Goal: Task Accomplishment & Management: Use online tool/utility

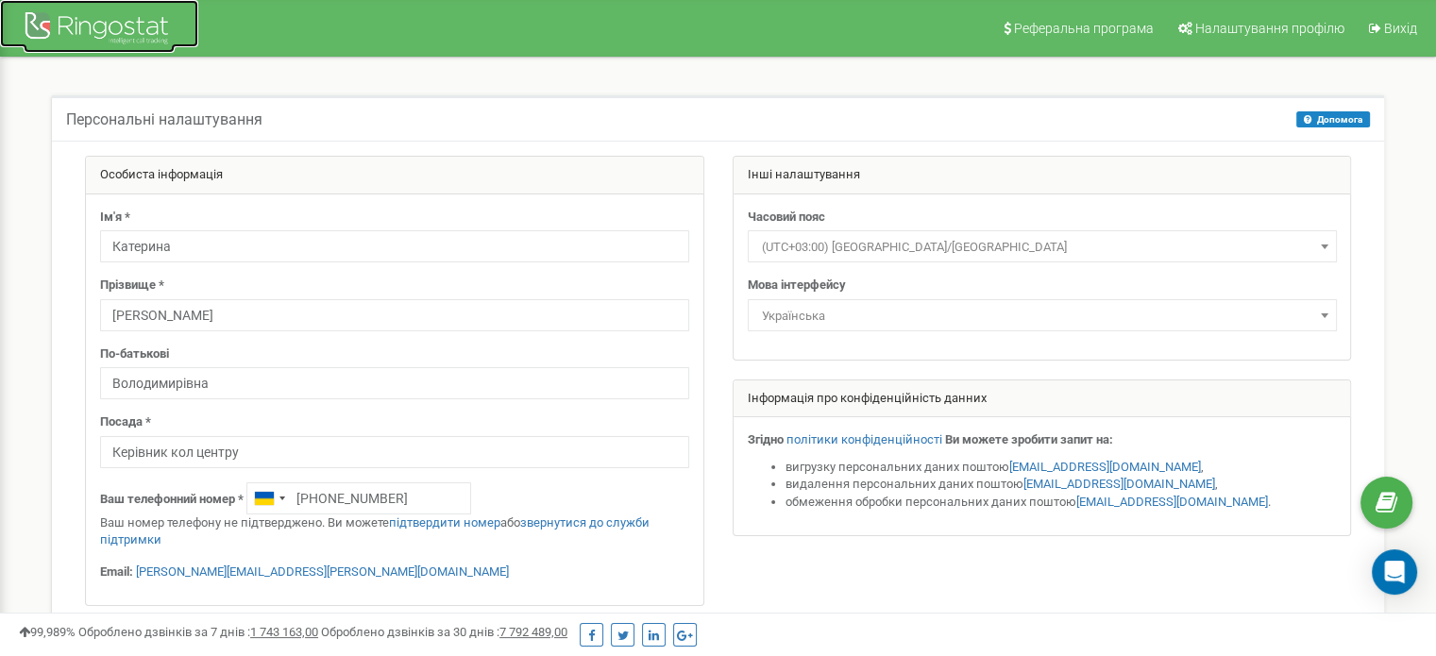
click at [53, 33] on div at bounding box center [99, 30] width 151 height 45
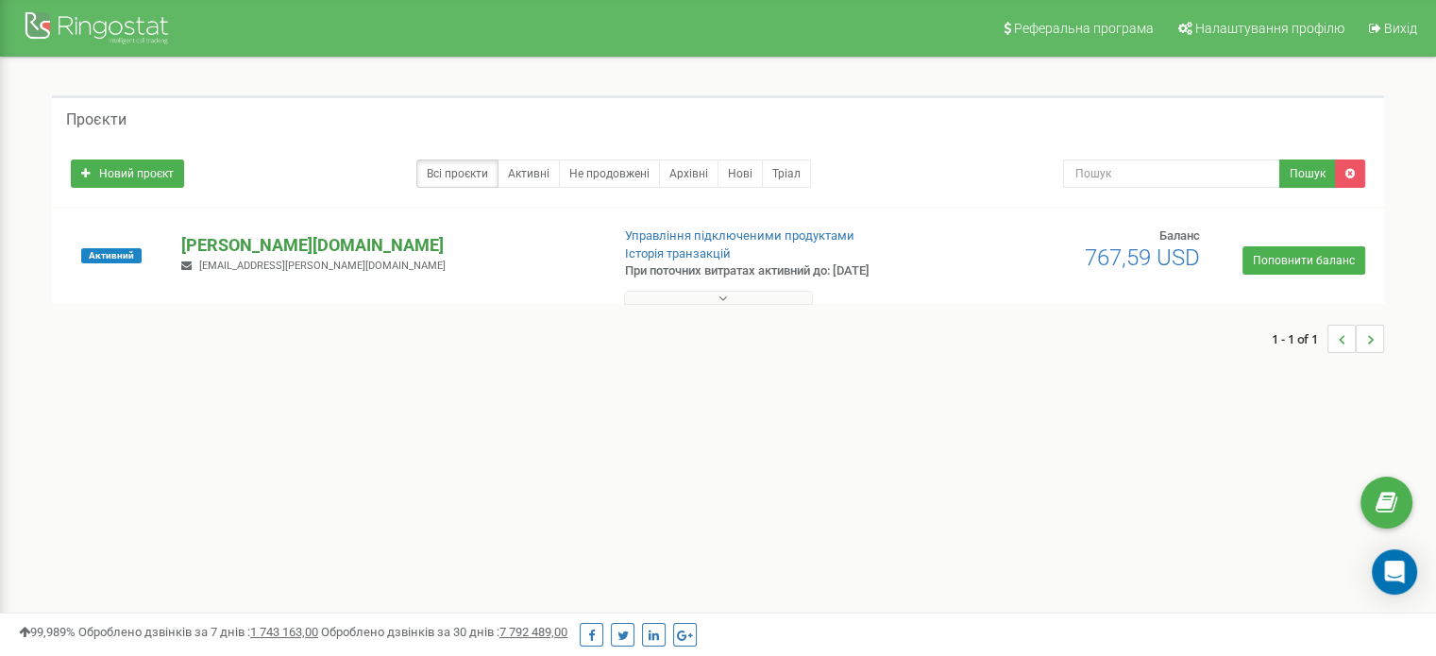
click at [223, 245] on p "[DOMAIN_NAME]" at bounding box center [387, 245] width 413 height 25
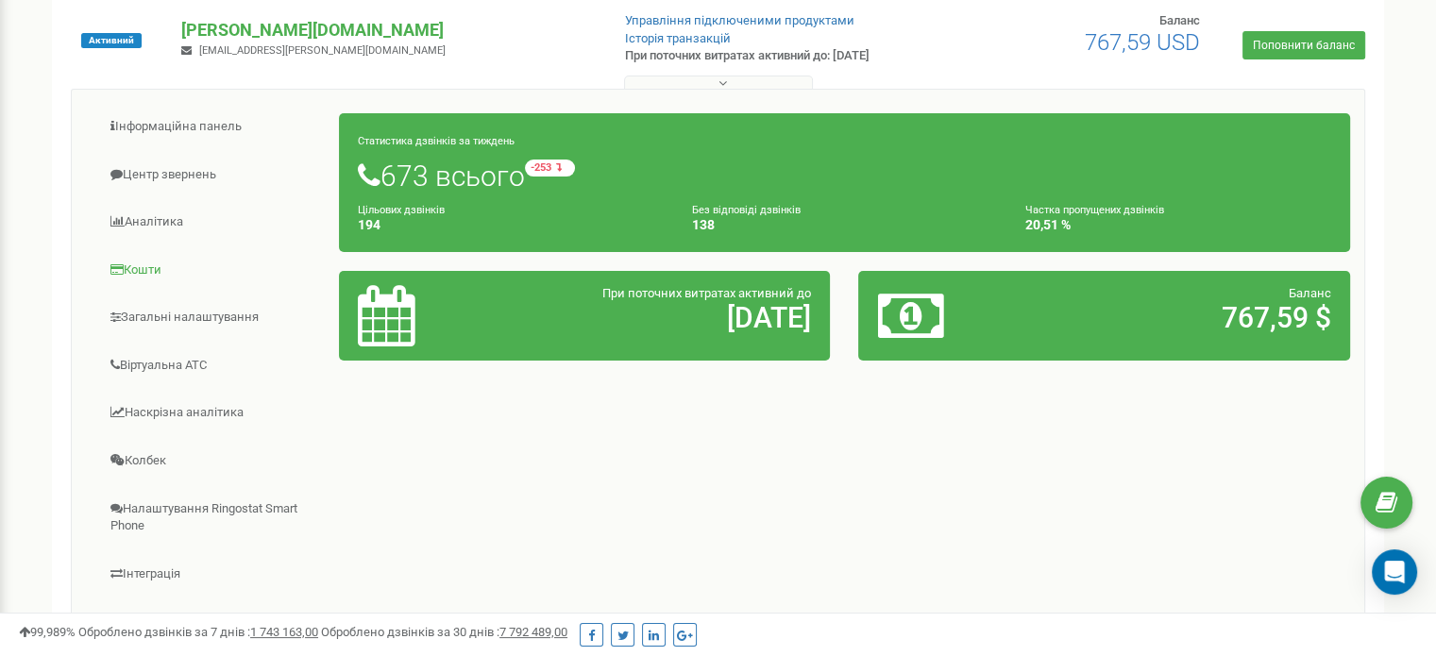
scroll to position [193, 0]
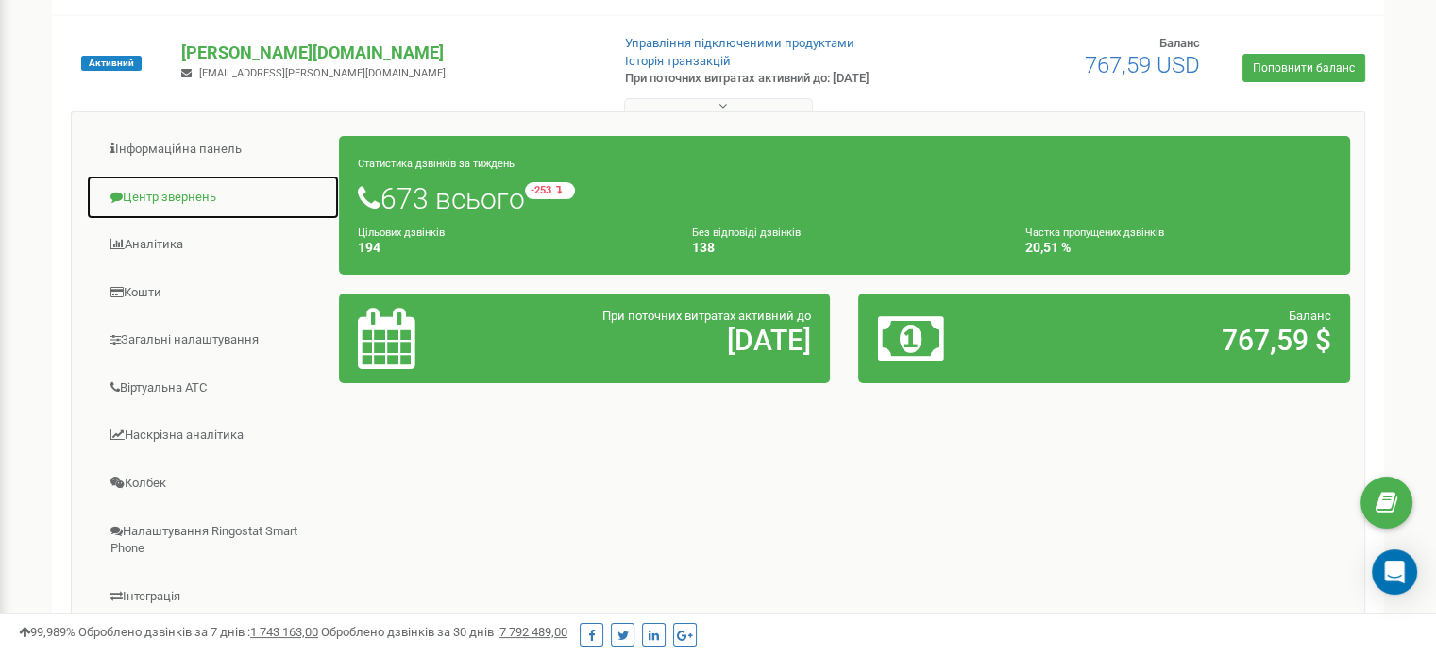
click at [191, 198] on link "Центр звернень" at bounding box center [213, 198] width 254 height 46
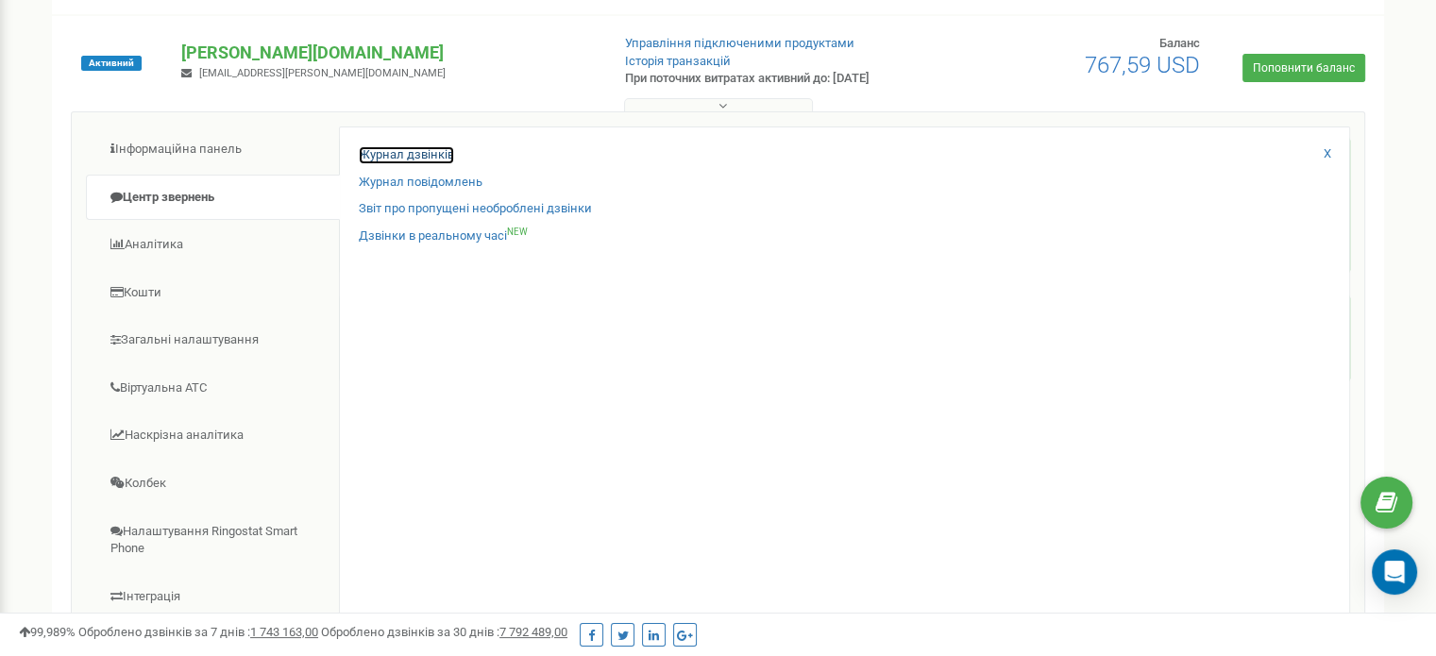
click at [395, 158] on link "Журнал дзвінків" at bounding box center [406, 155] width 95 height 18
